Goal: Check status: Check status

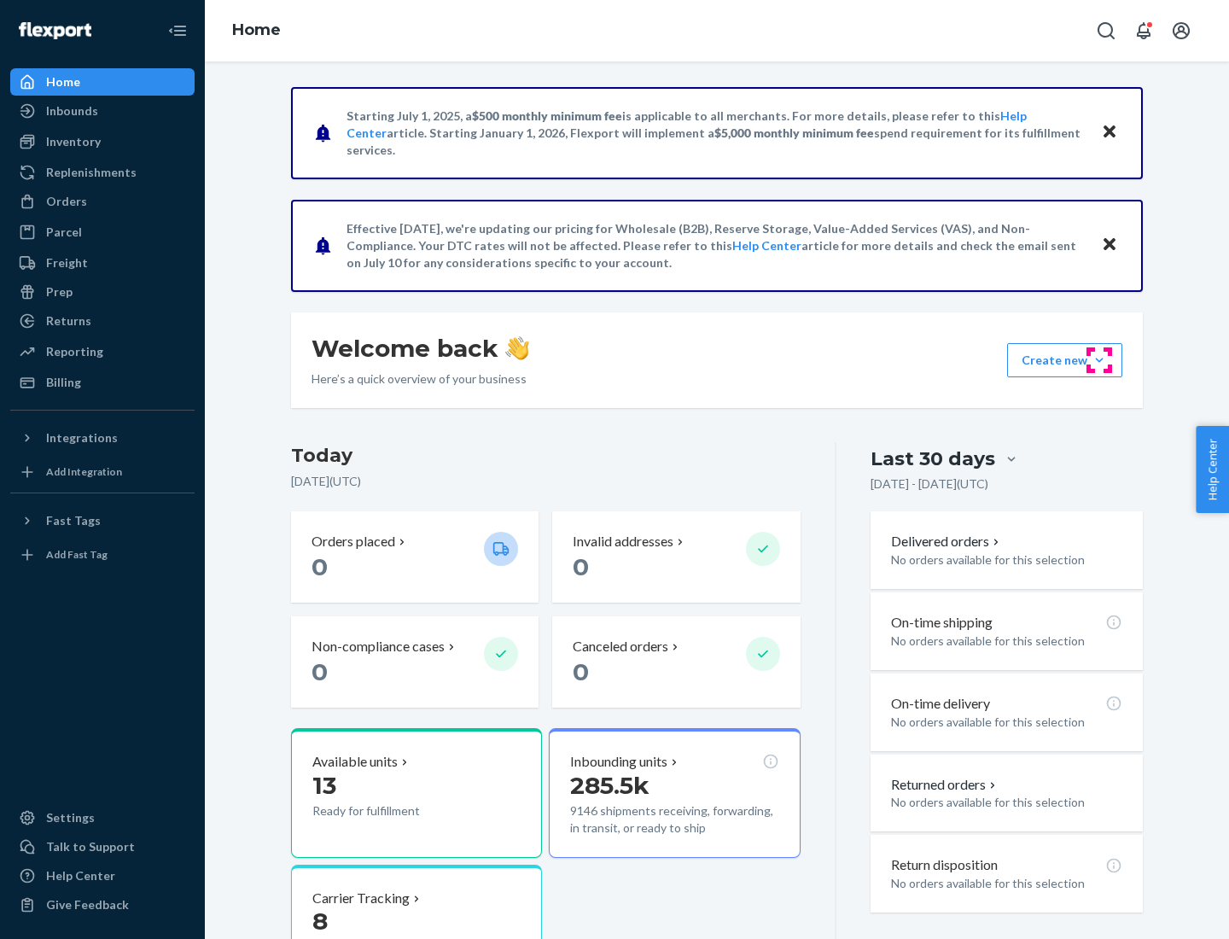
click at [1099, 360] on button "Create new Create new inbound Create new order Create new product" at bounding box center [1064, 360] width 115 height 34
click at [71, 111] on div "Inbounds" at bounding box center [72, 110] width 52 height 17
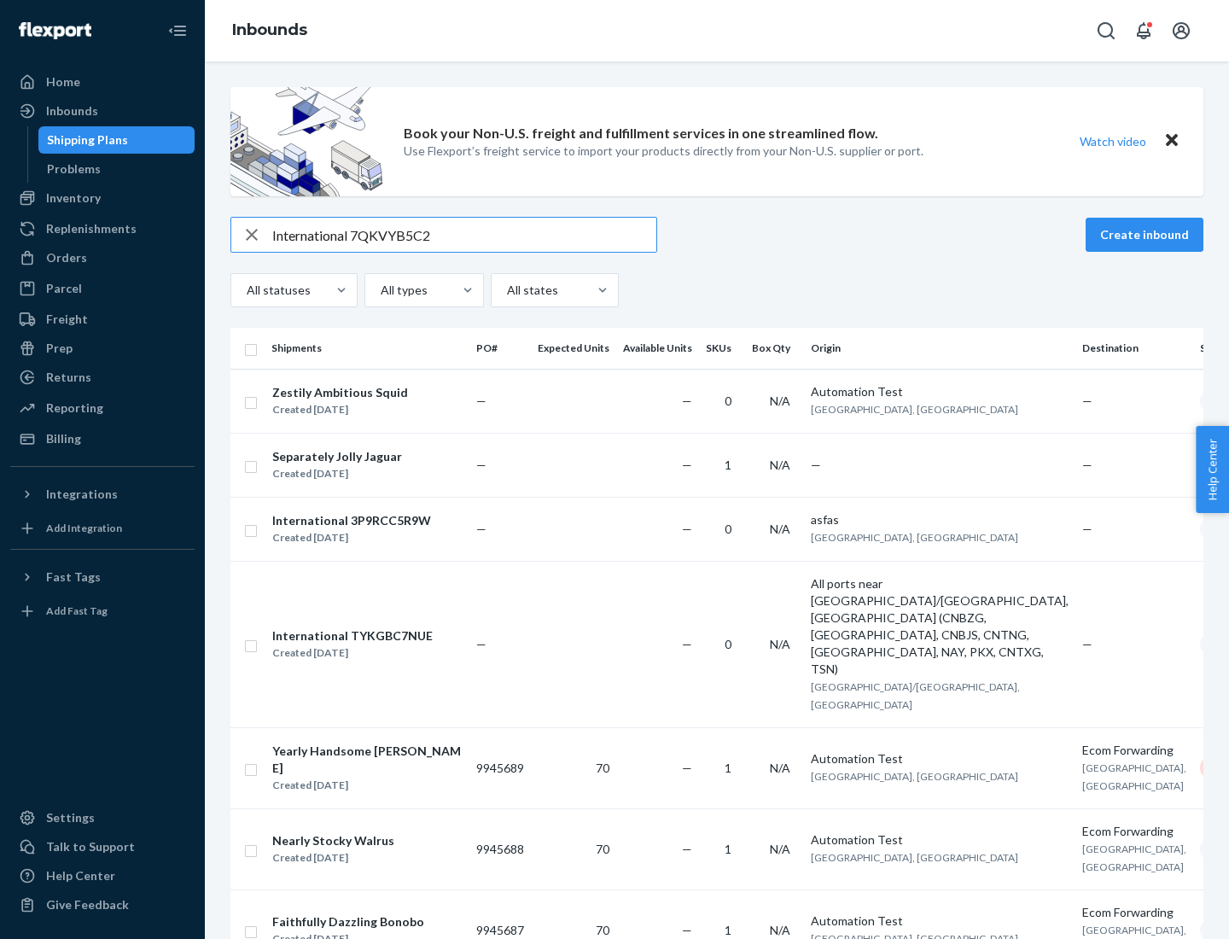
type input "International 7QKVYB5C29"
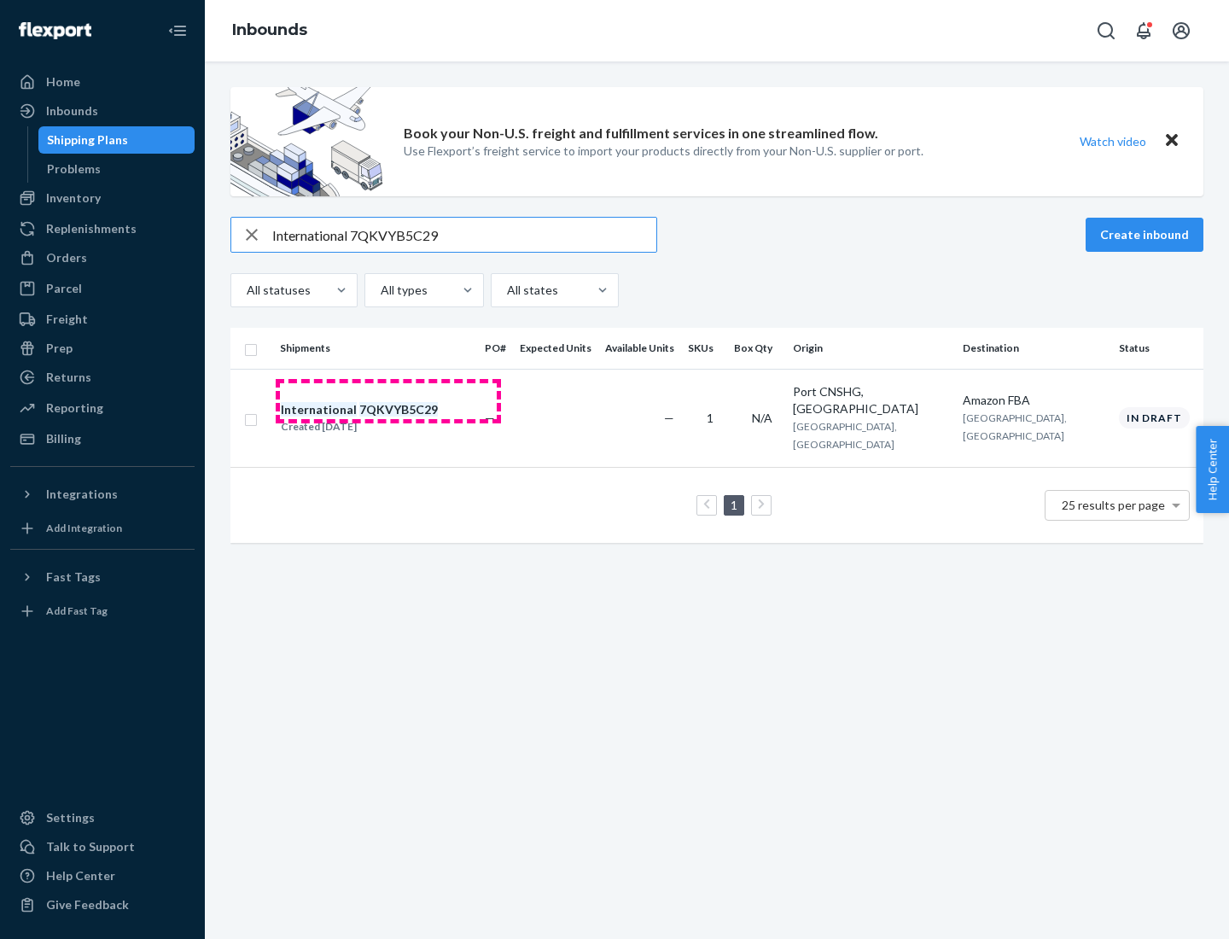
click at [388, 418] on div "Created [DATE]" at bounding box center [359, 426] width 157 height 17
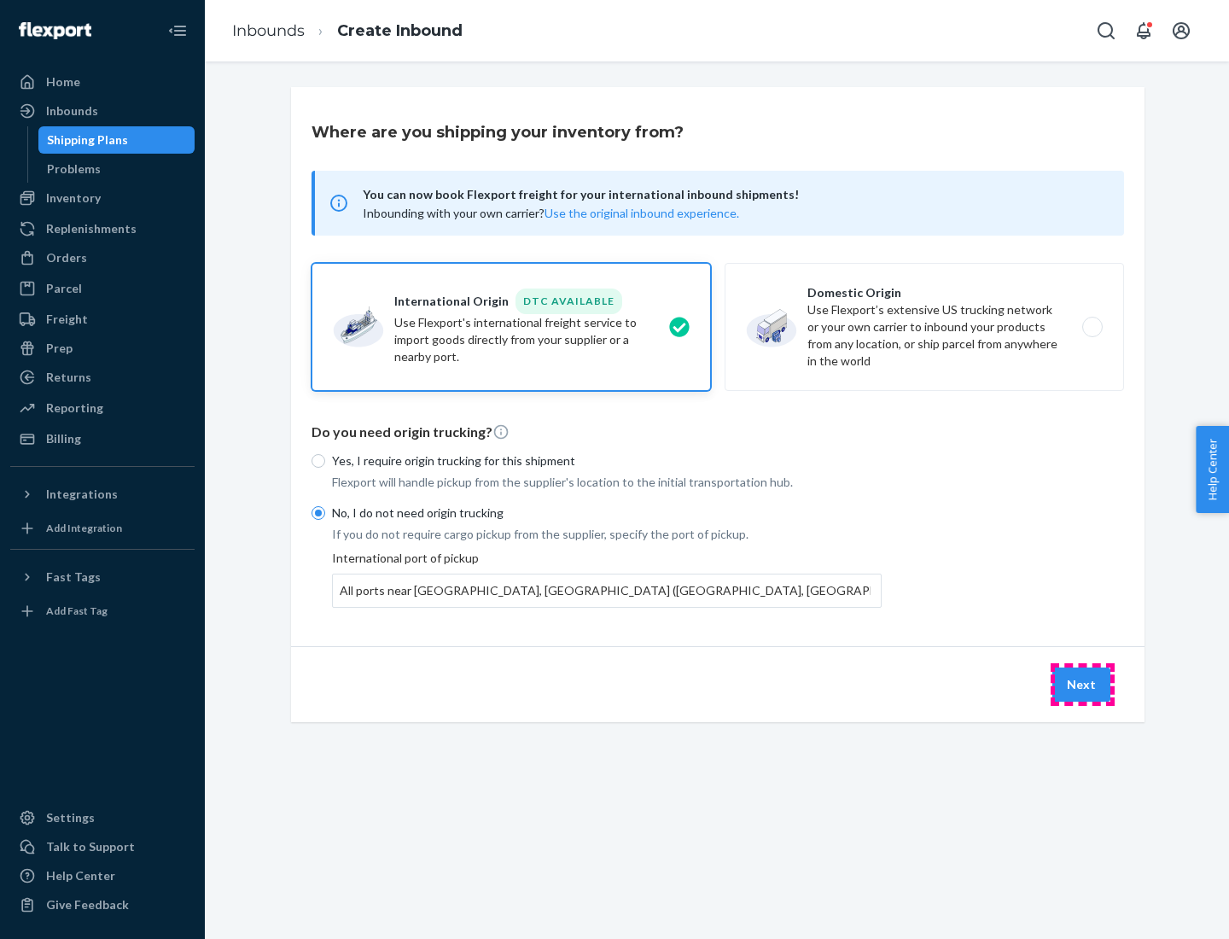
click at [1082, 683] on button "Next" at bounding box center [1081, 684] width 58 height 34
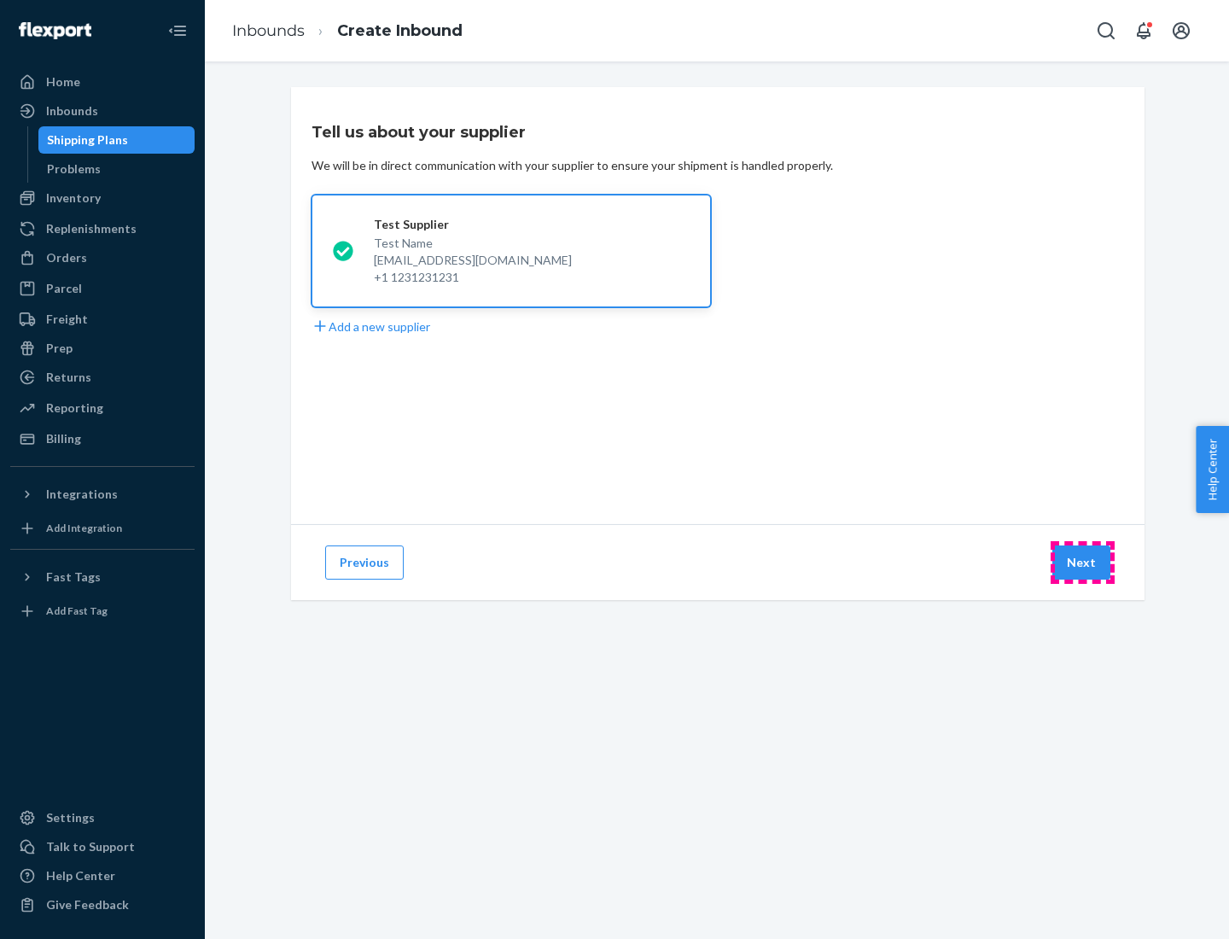
click at [1082, 562] on button "Next" at bounding box center [1081, 562] width 58 height 34
